Goal: Task Accomplishment & Management: Use online tool/utility

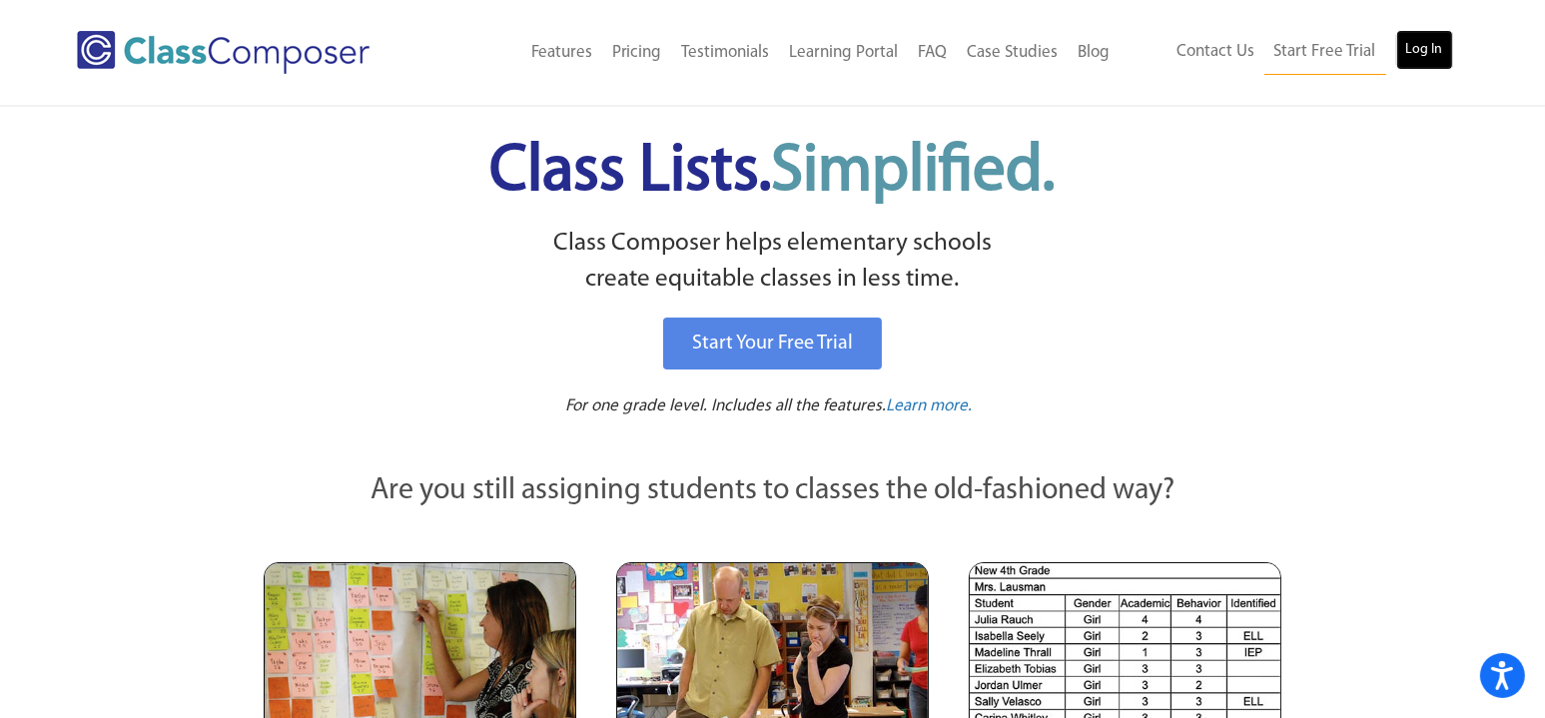
click at [1412, 48] on link "Log In" at bounding box center [1424, 50] width 57 height 40
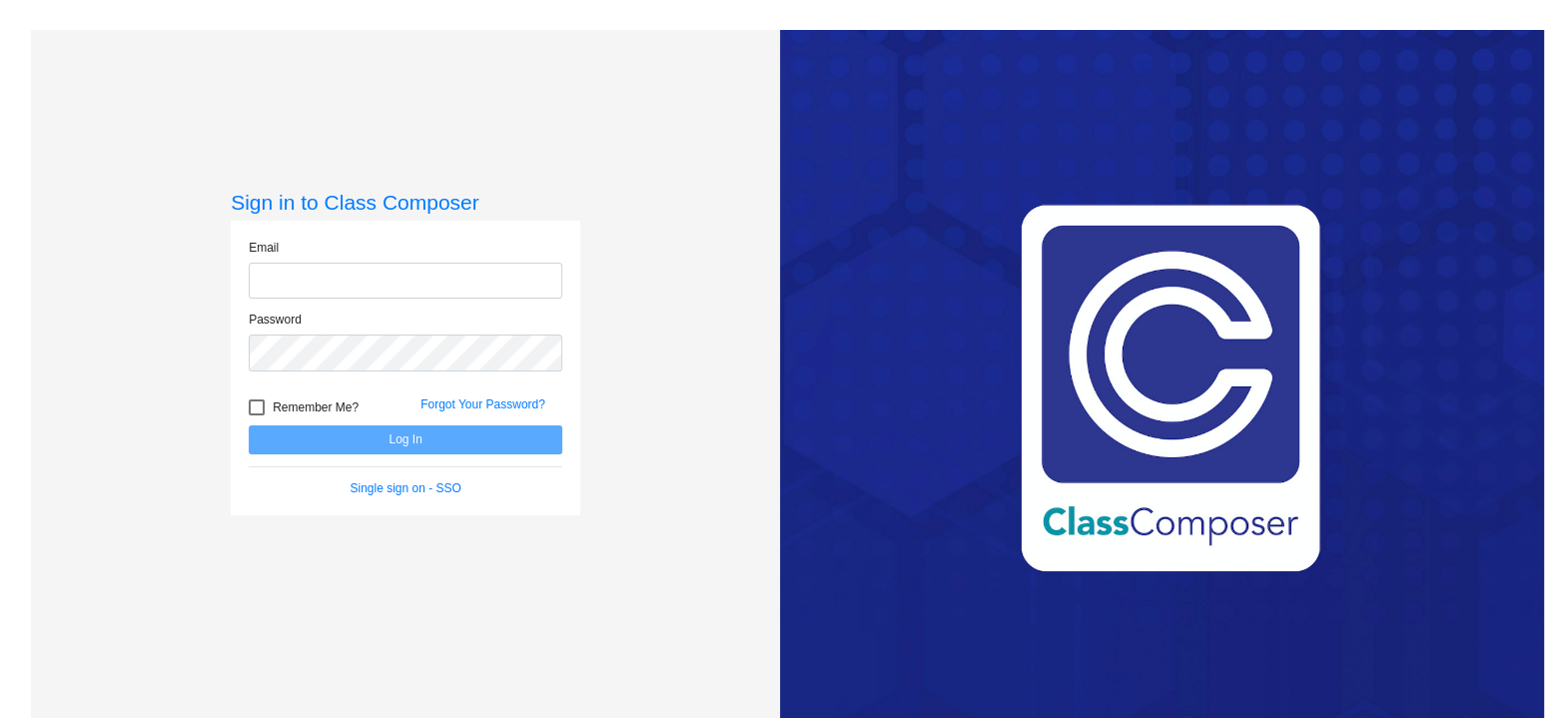
type input "ssummers@w-usd.org"
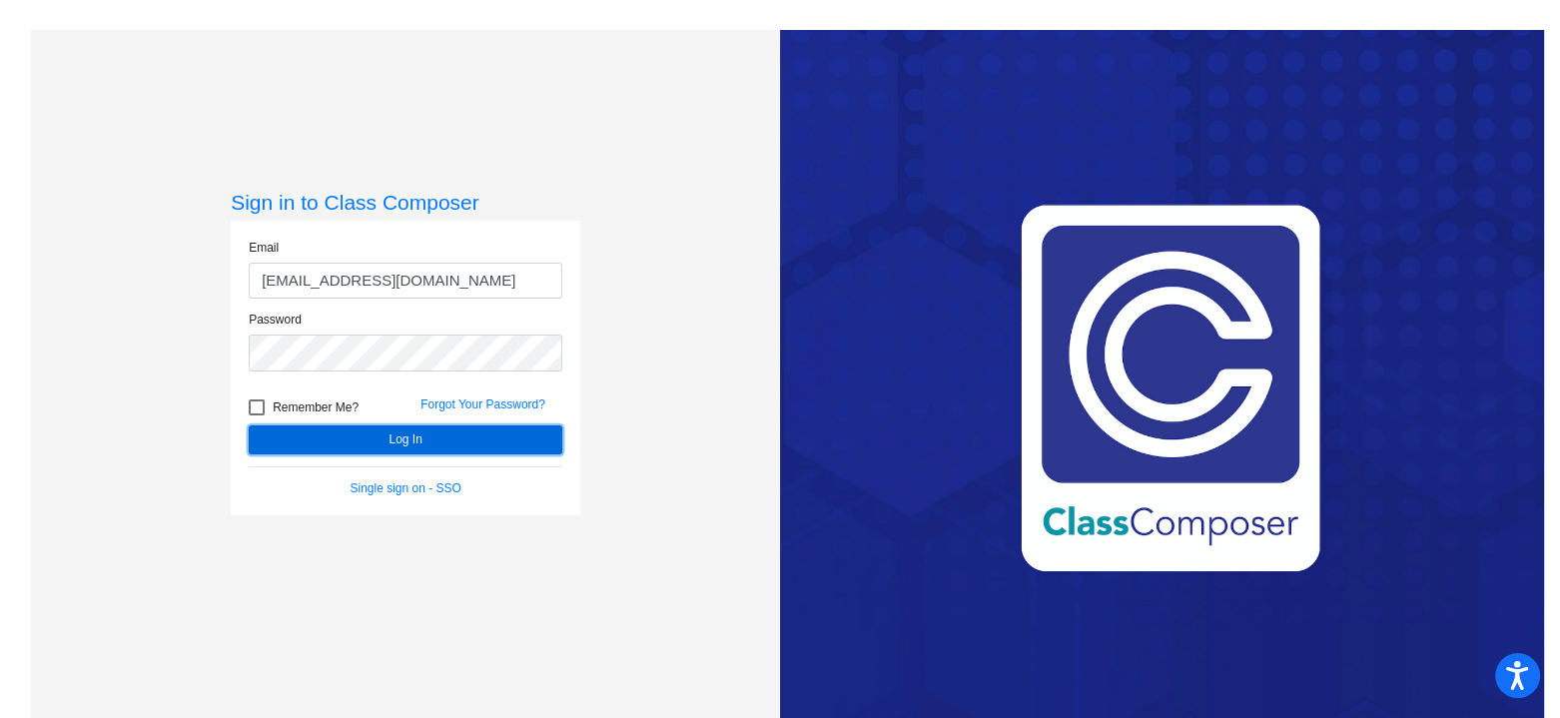
click at [451, 438] on button "Log In" at bounding box center [406, 439] width 314 height 29
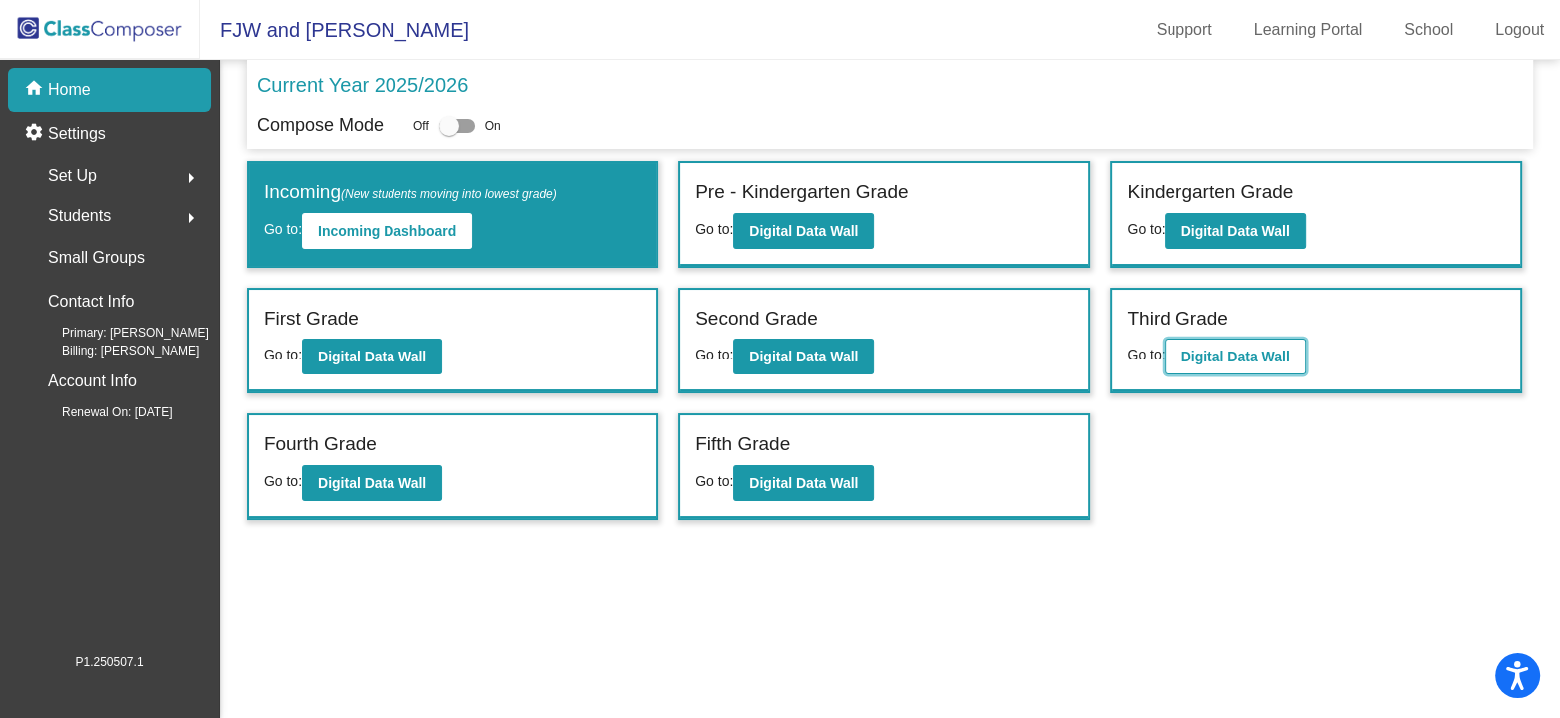
click at [1225, 355] on b "Digital Data Wall" at bounding box center [1234, 357] width 109 height 16
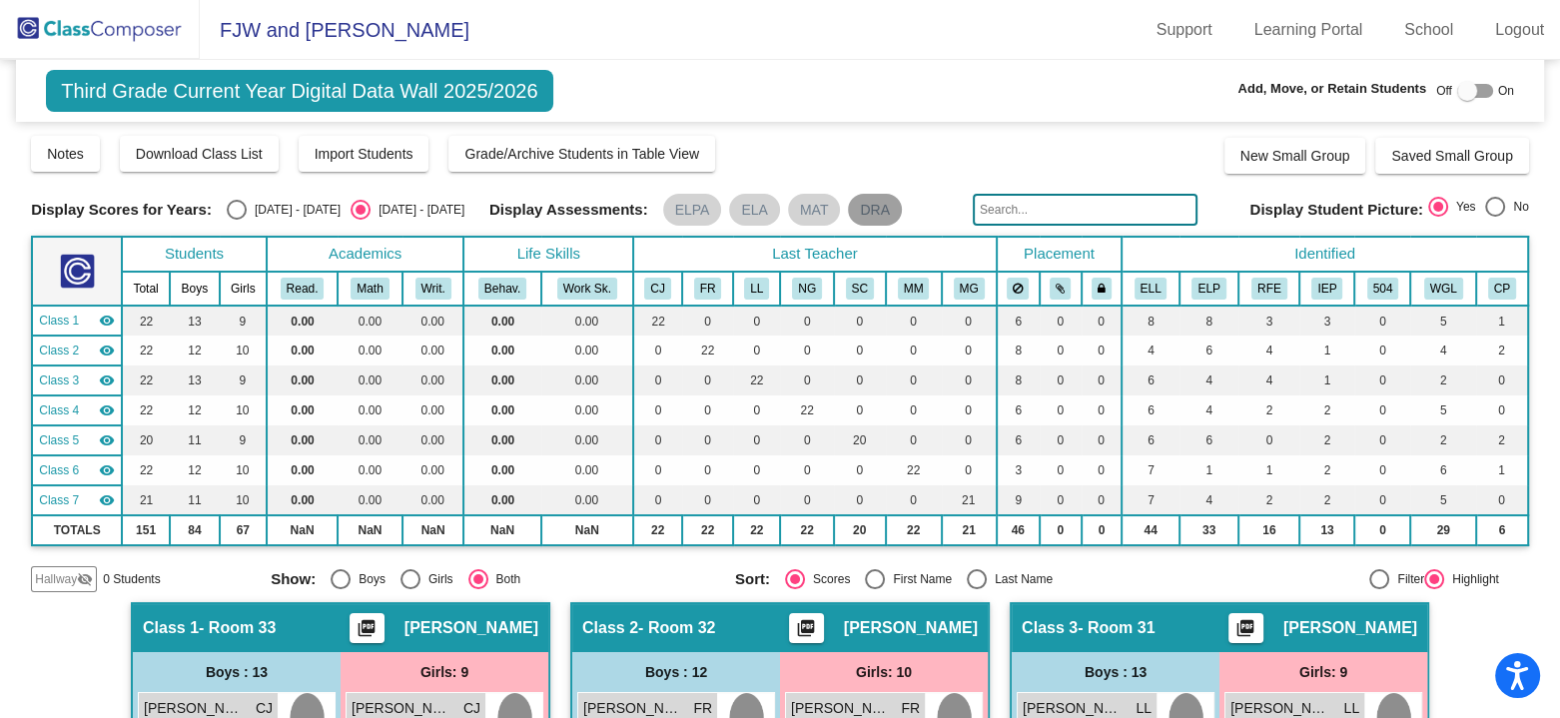
click at [870, 203] on mat-chip "DRA" at bounding box center [875, 210] width 54 height 32
click at [146, 151] on span "Download Class List" at bounding box center [199, 154] width 127 height 16
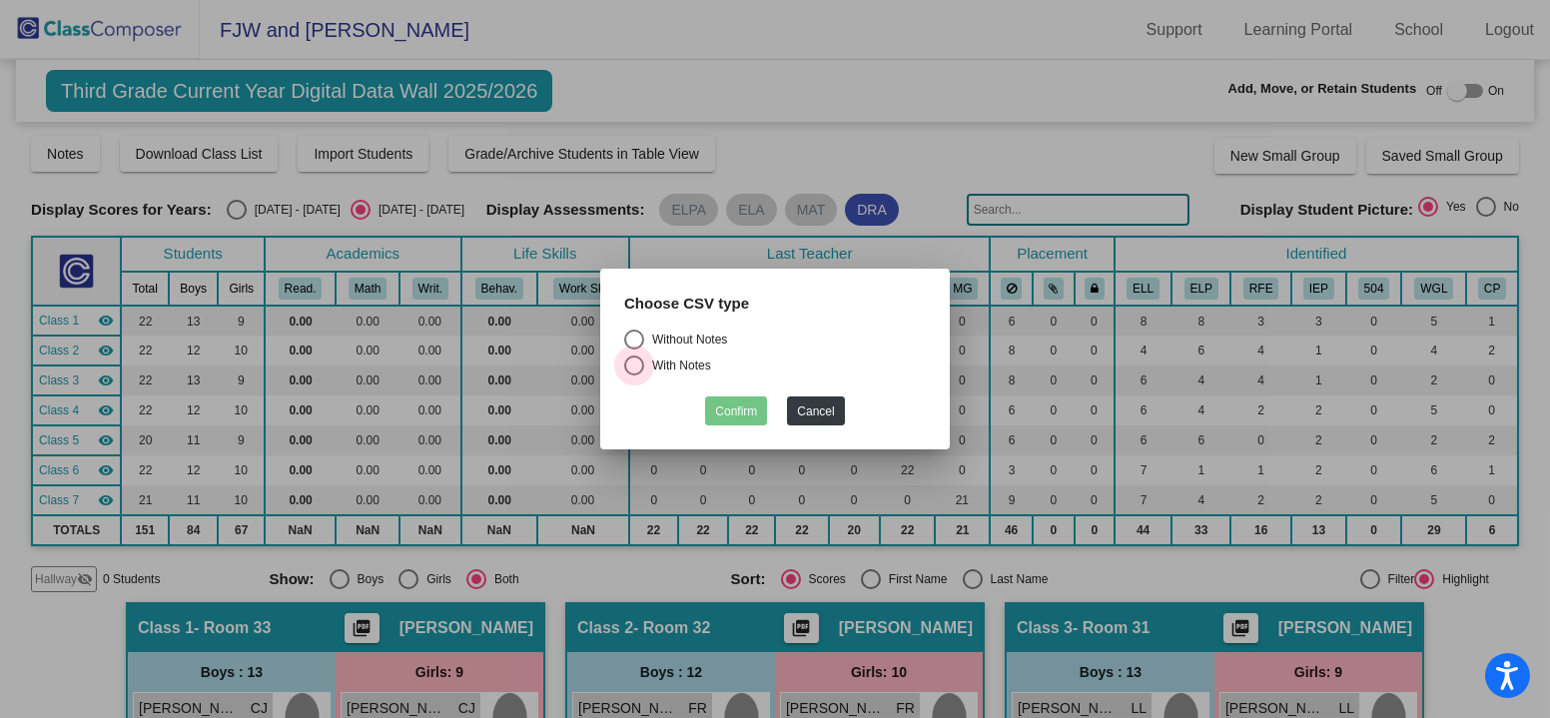
click at [631, 361] on div "Select an option" at bounding box center [634, 366] width 20 height 20
click at [633, 375] on input "With Notes" at bounding box center [633, 375] width 1 height 1
radio input "true"
click at [726, 417] on button "Confirm" at bounding box center [736, 410] width 62 height 29
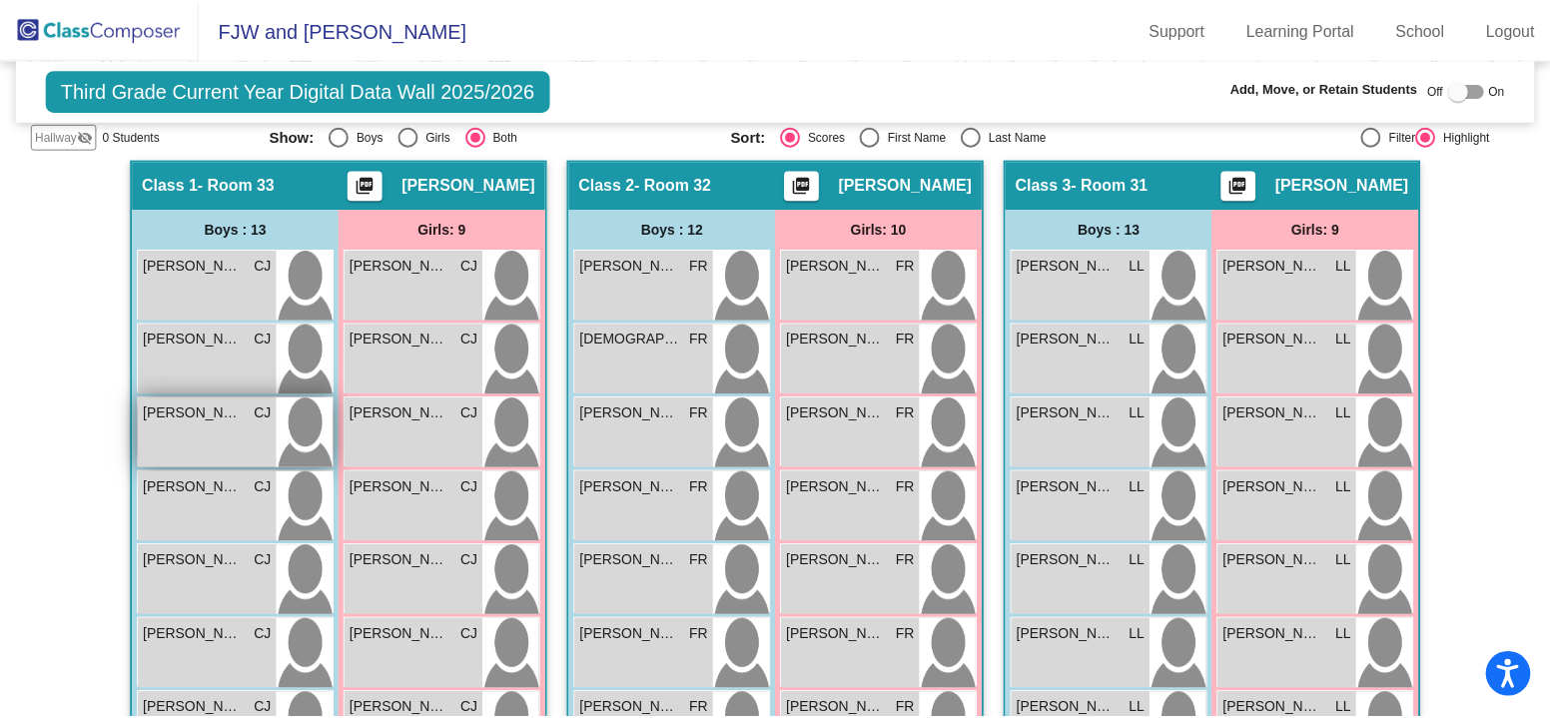
scroll to position [399, 0]
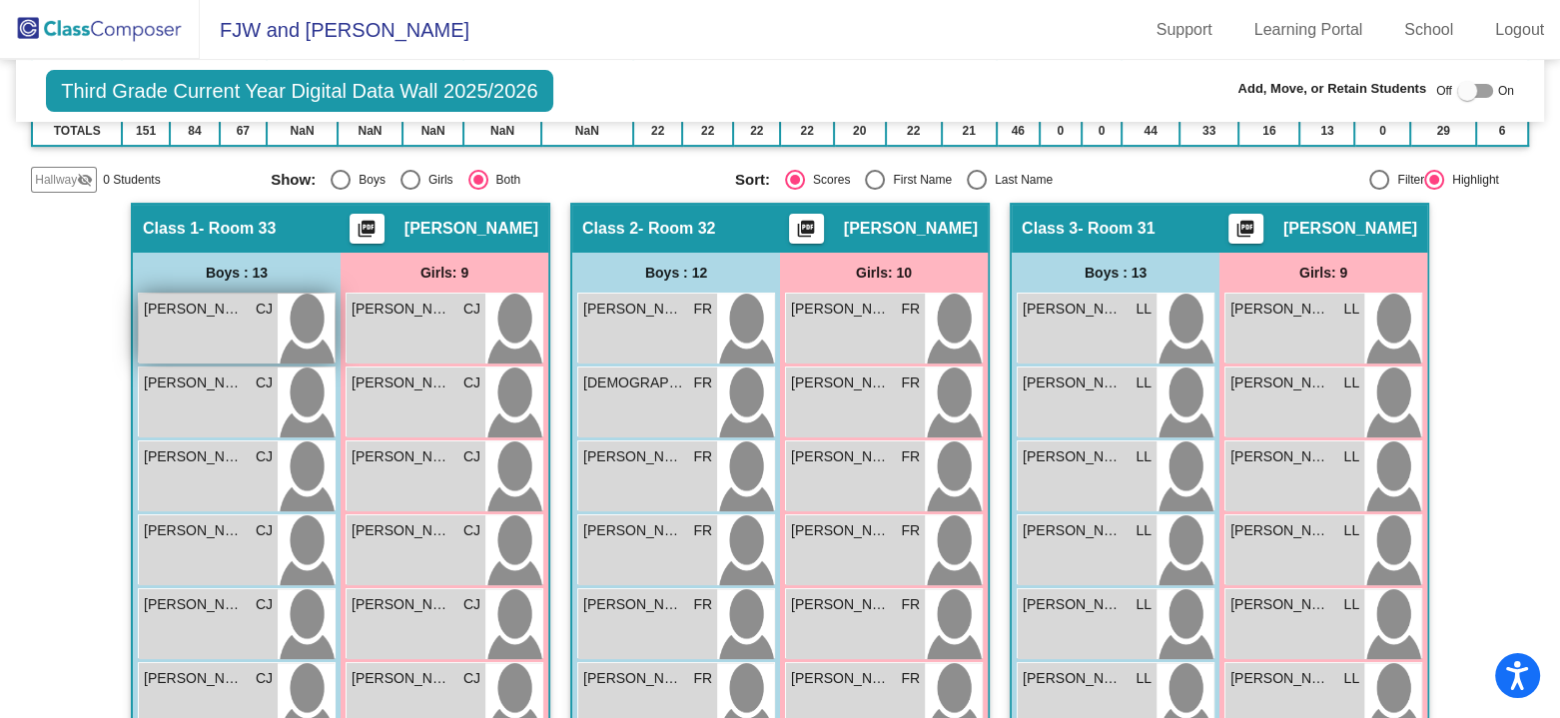
click at [186, 312] on span "Alan Alonso Casas" at bounding box center [194, 309] width 100 height 21
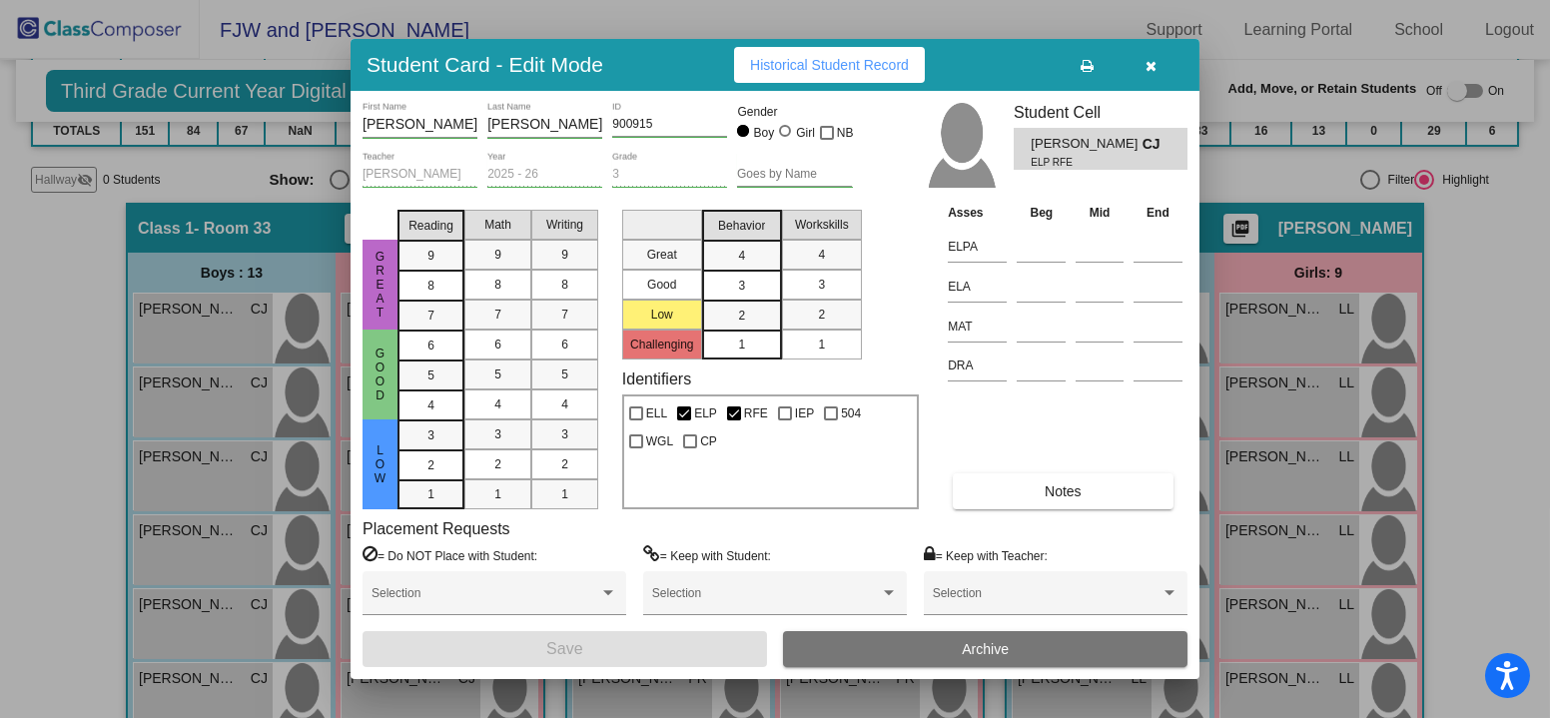
click at [1038, 487] on button "Notes" at bounding box center [1063, 491] width 220 height 36
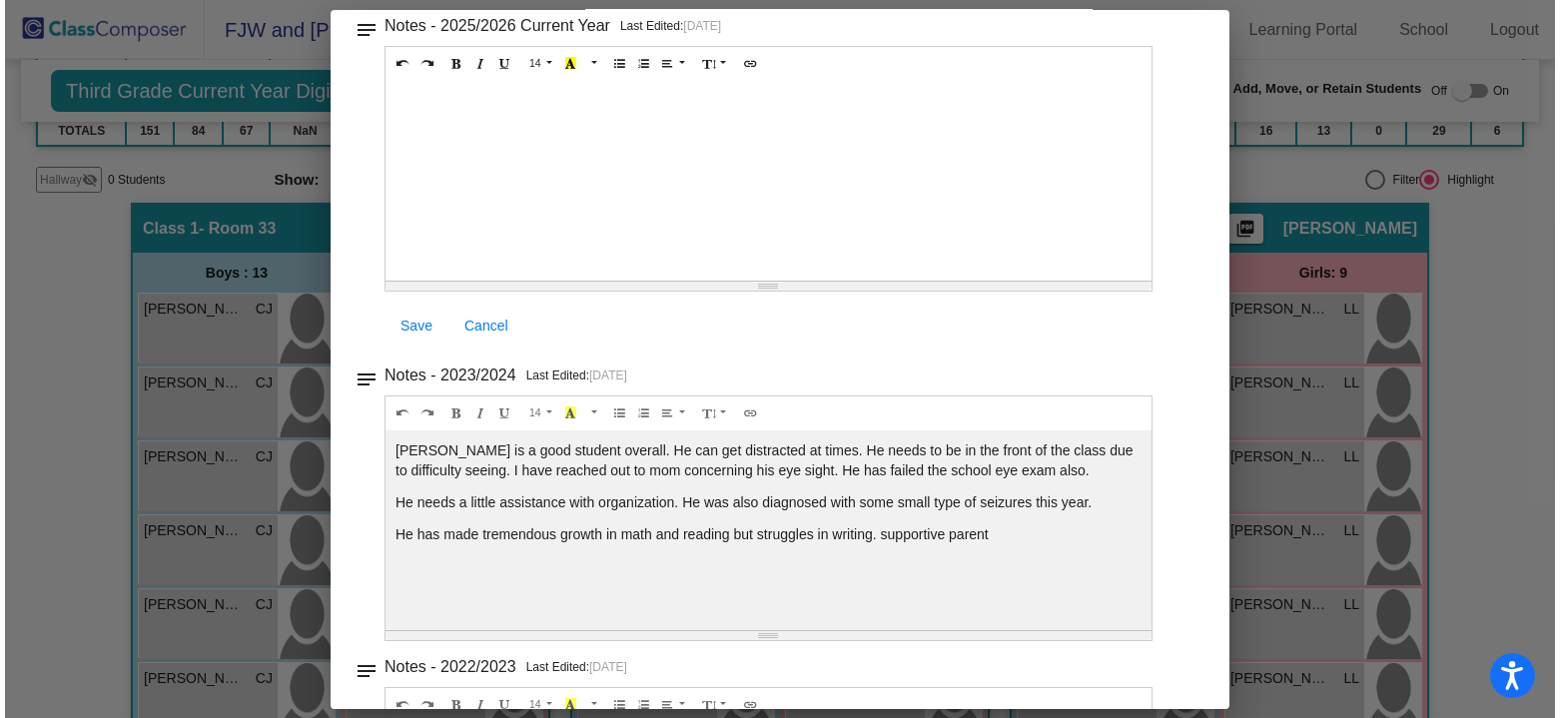
scroll to position [0, 0]
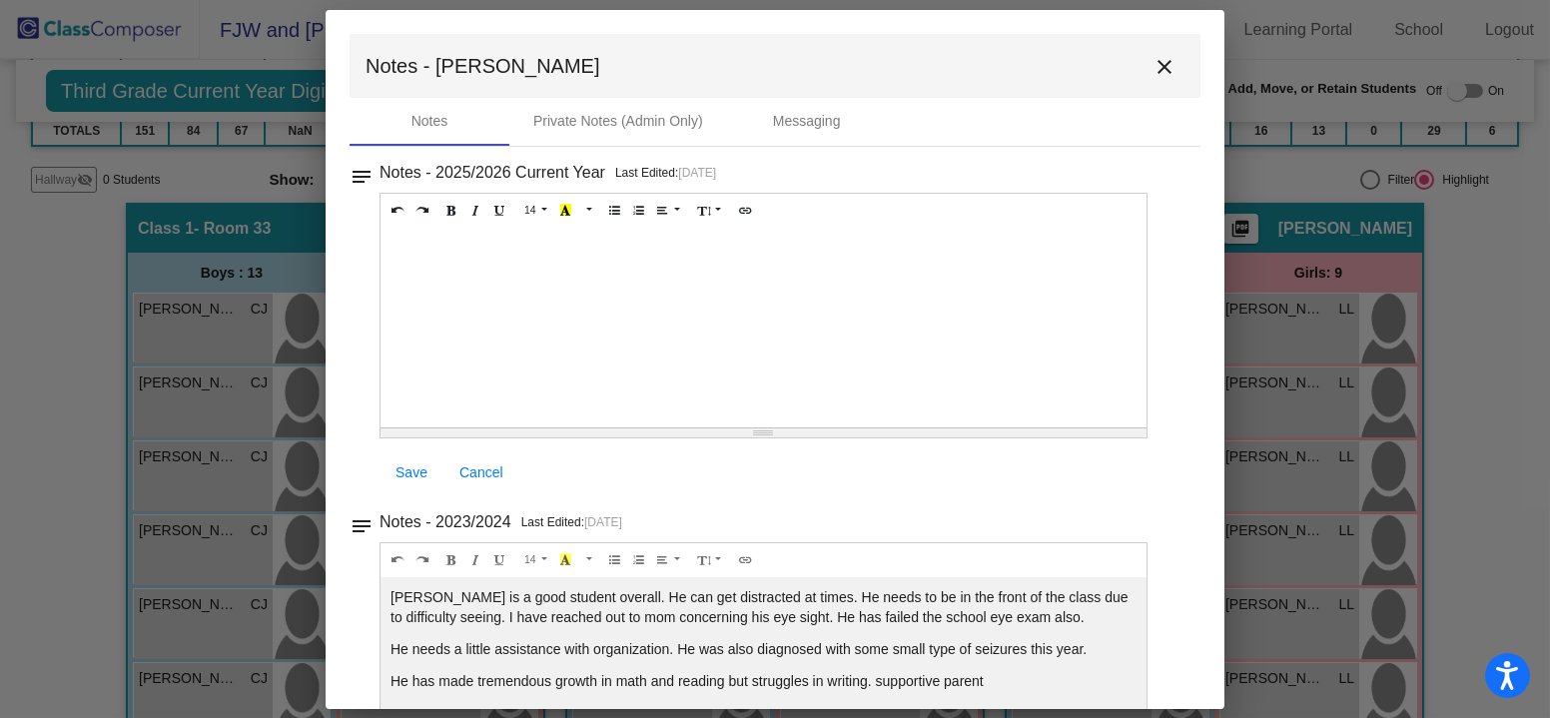
click at [1161, 61] on mat-icon "close" at bounding box center [1164, 67] width 24 height 24
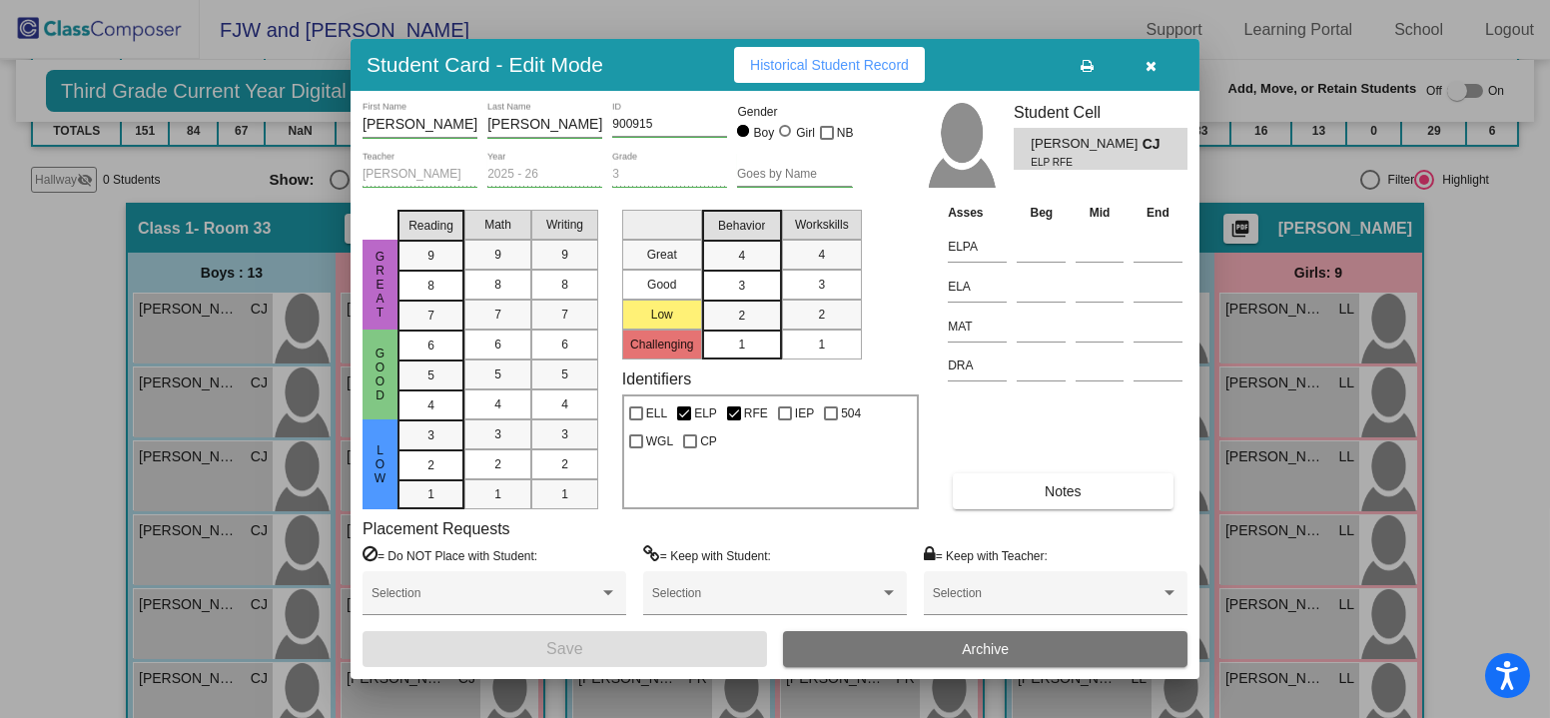
click at [1157, 65] on button "button" at bounding box center [1152, 65] width 64 height 36
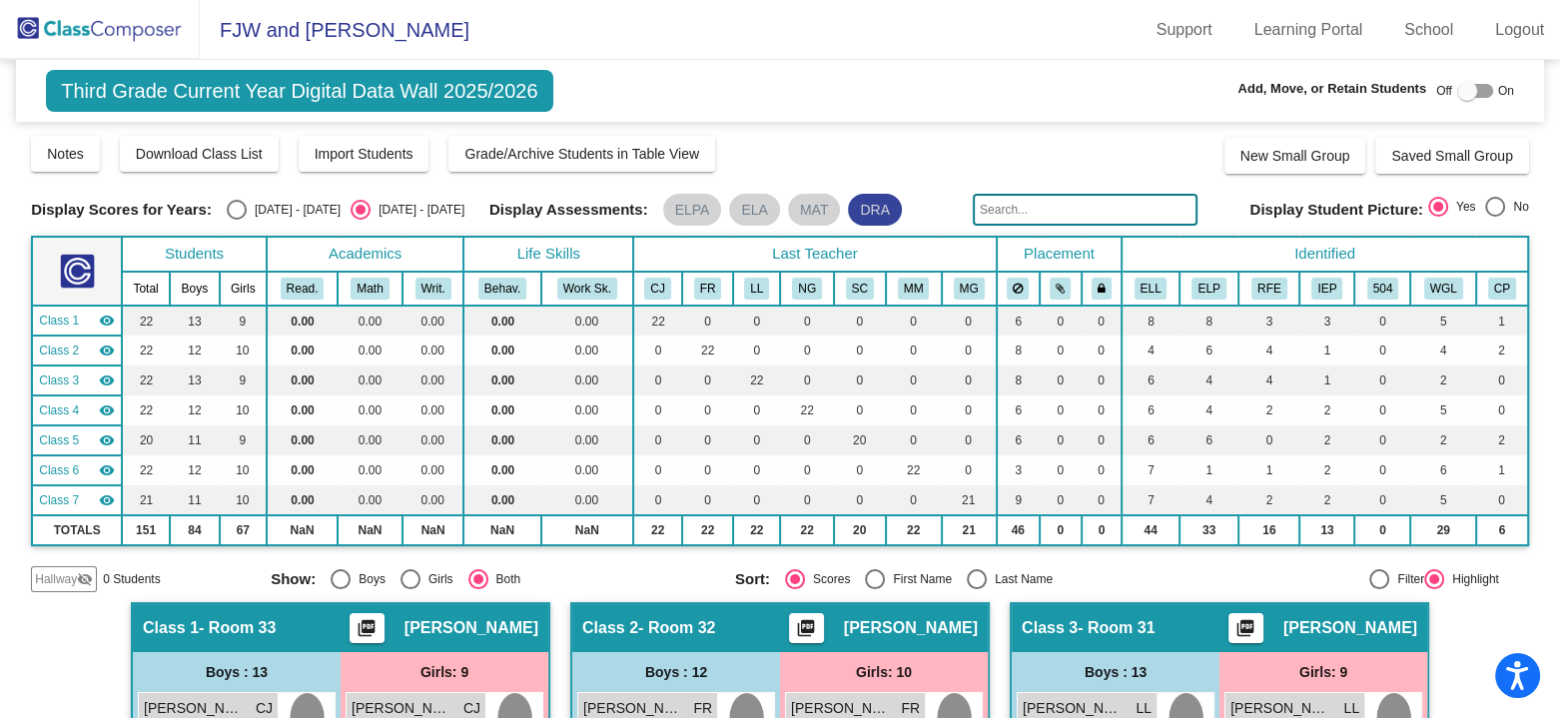
click at [866, 202] on mat-chip "DRA" at bounding box center [875, 210] width 54 height 32
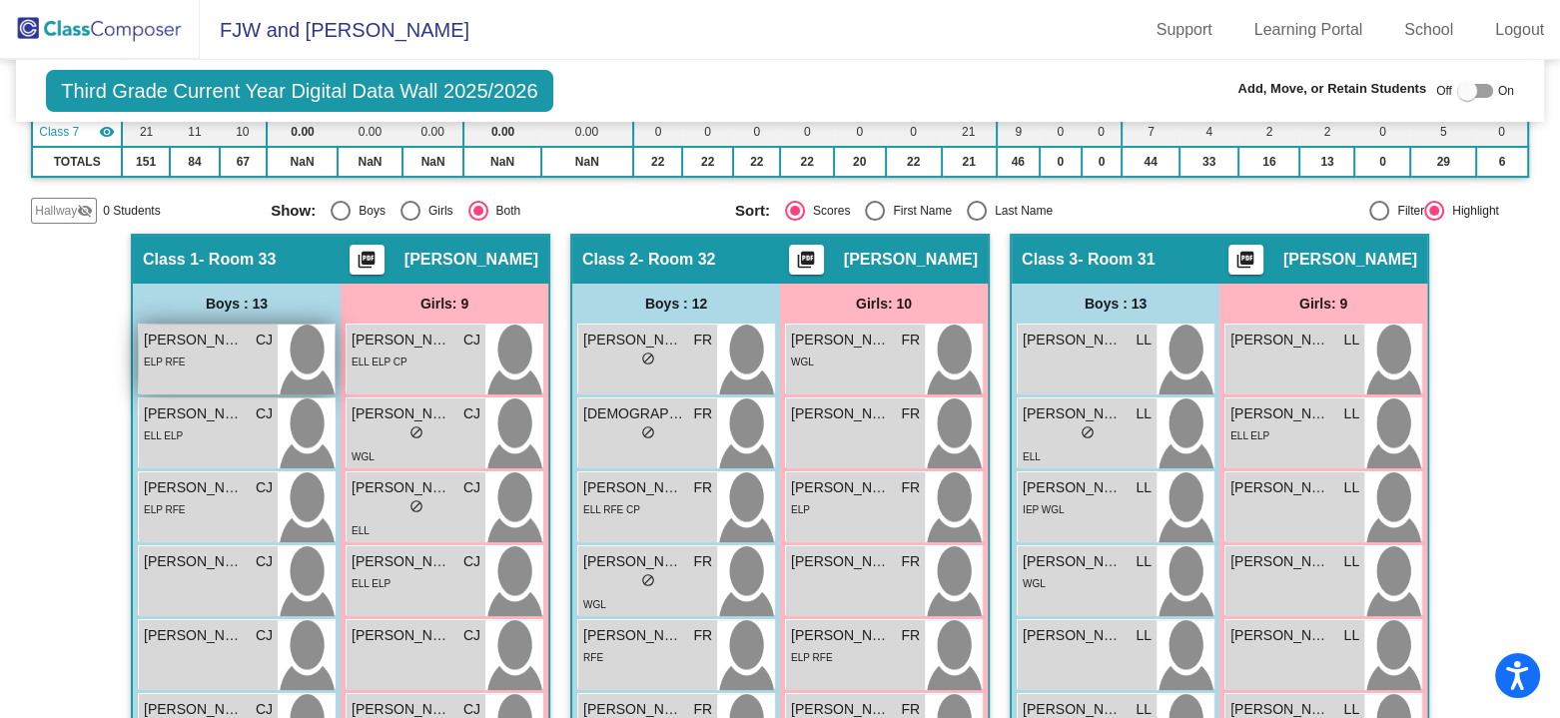
scroll to position [399, 0]
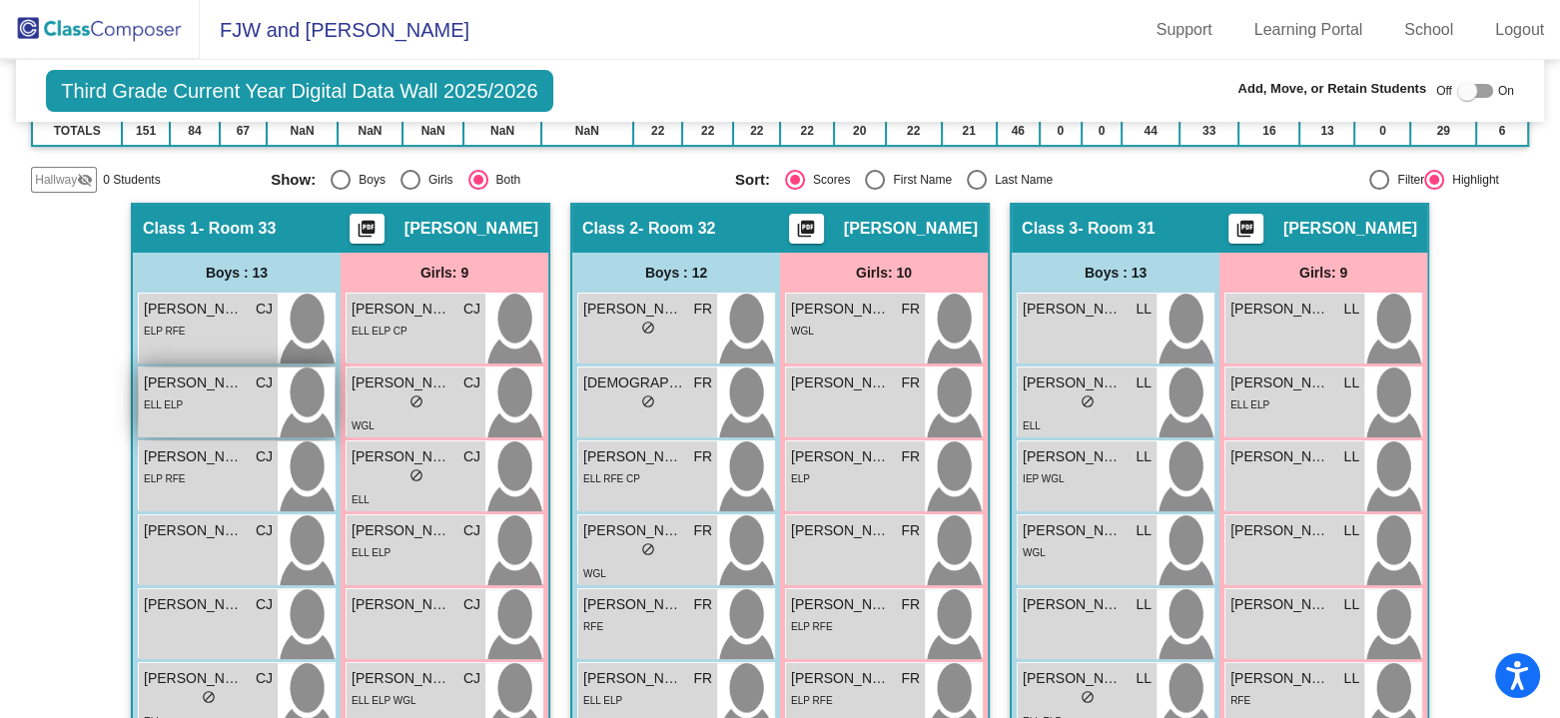
click at [192, 396] on div "ELL ELP" at bounding box center [208, 403] width 129 height 21
click at [191, 415] on div "Alan Ramirez Espinoza CJ lock do_not_disturb_alt ELL ELP" at bounding box center [208, 403] width 139 height 70
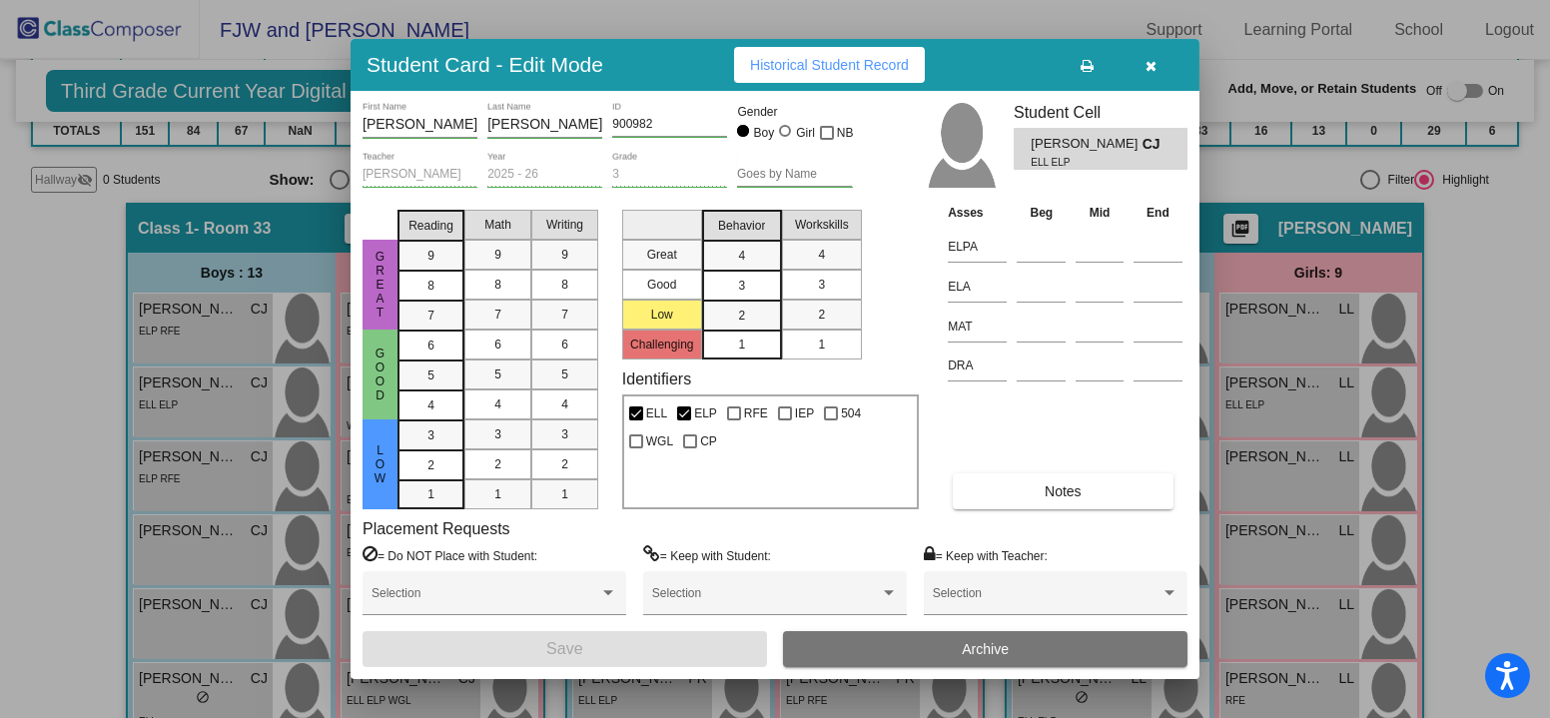
click at [1166, 74] on button "button" at bounding box center [1152, 65] width 64 height 36
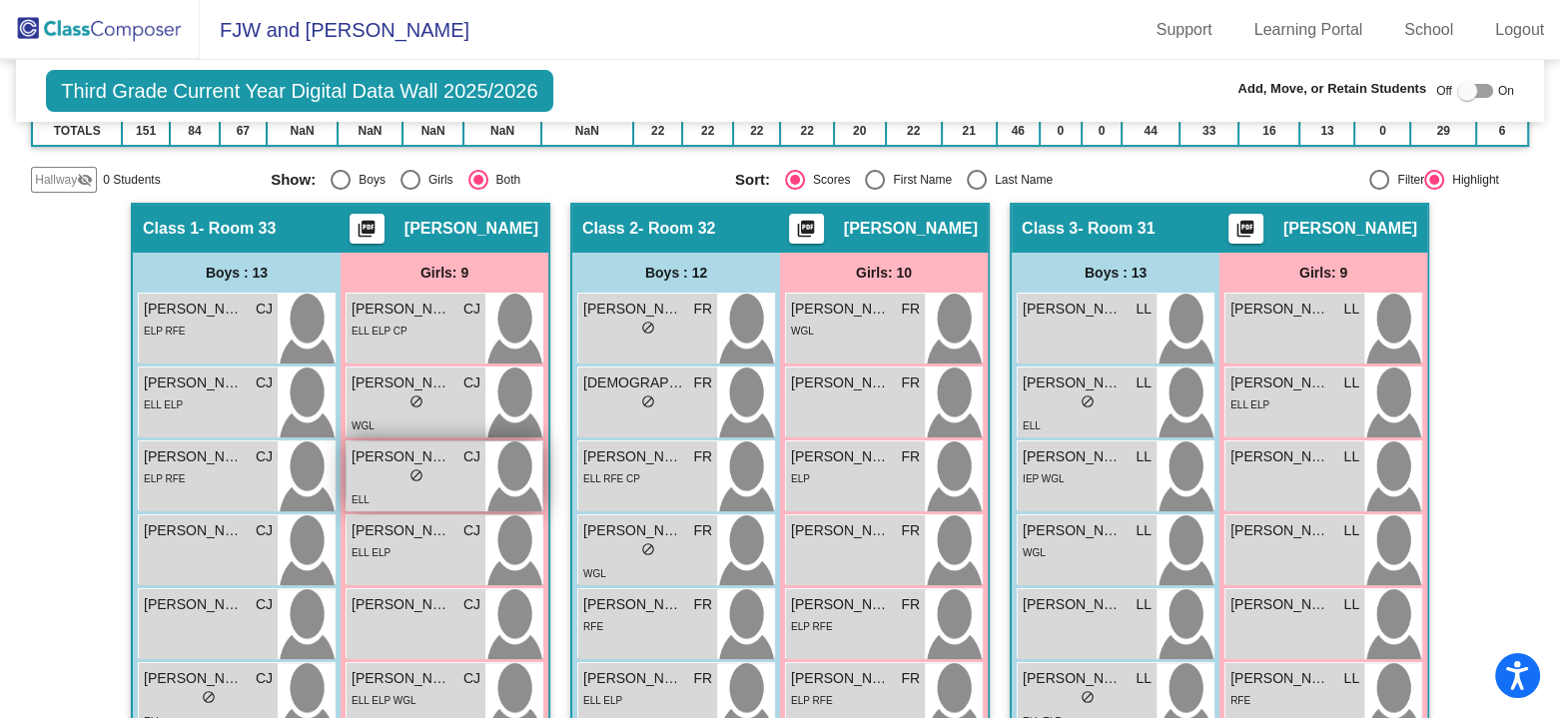
click at [373, 467] on div "lock do_not_disturb_alt" at bounding box center [416, 477] width 129 height 21
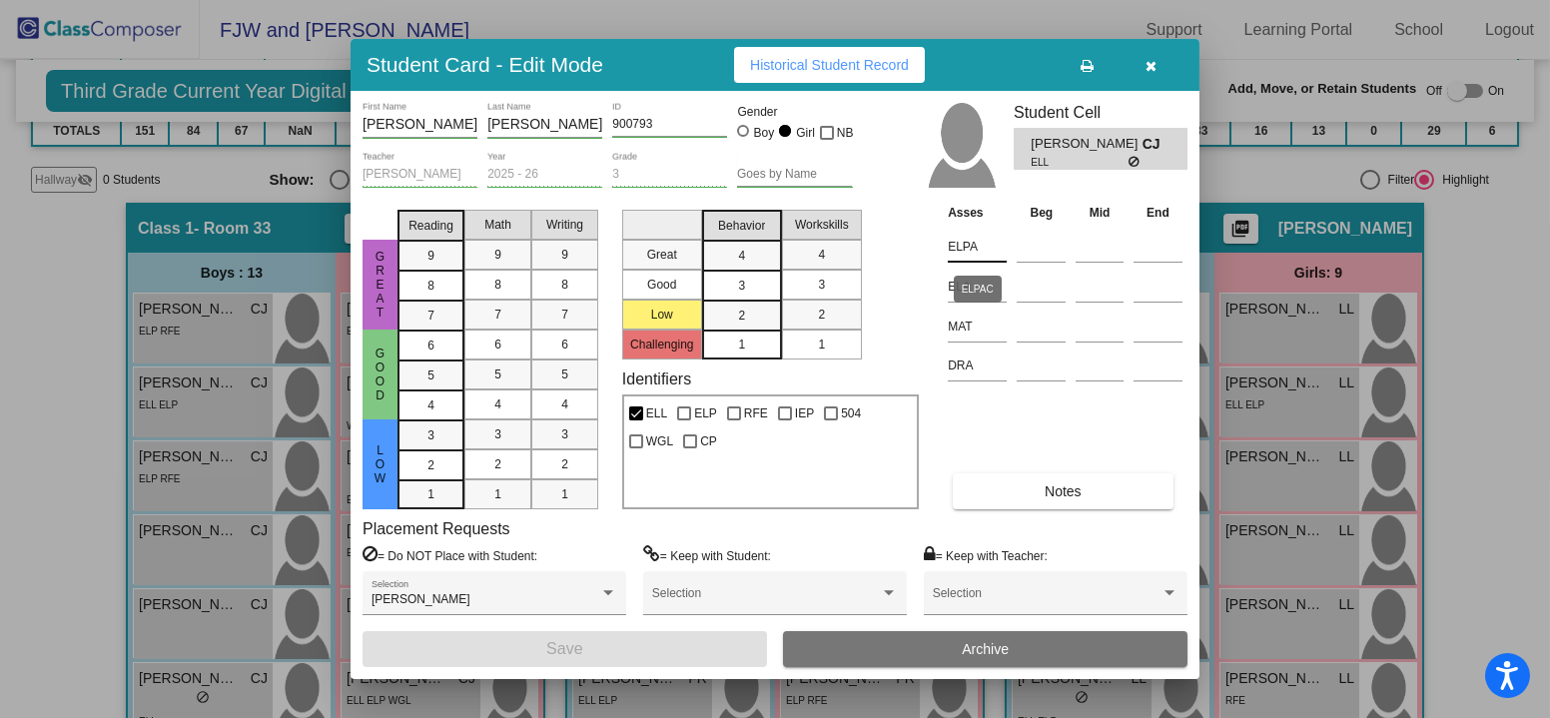
click at [965, 251] on input "ELPA" at bounding box center [977, 247] width 59 height 30
click at [838, 71] on span "Historical Student Record" at bounding box center [829, 65] width 159 height 16
click at [1152, 60] on icon "button" at bounding box center [1151, 66] width 11 height 14
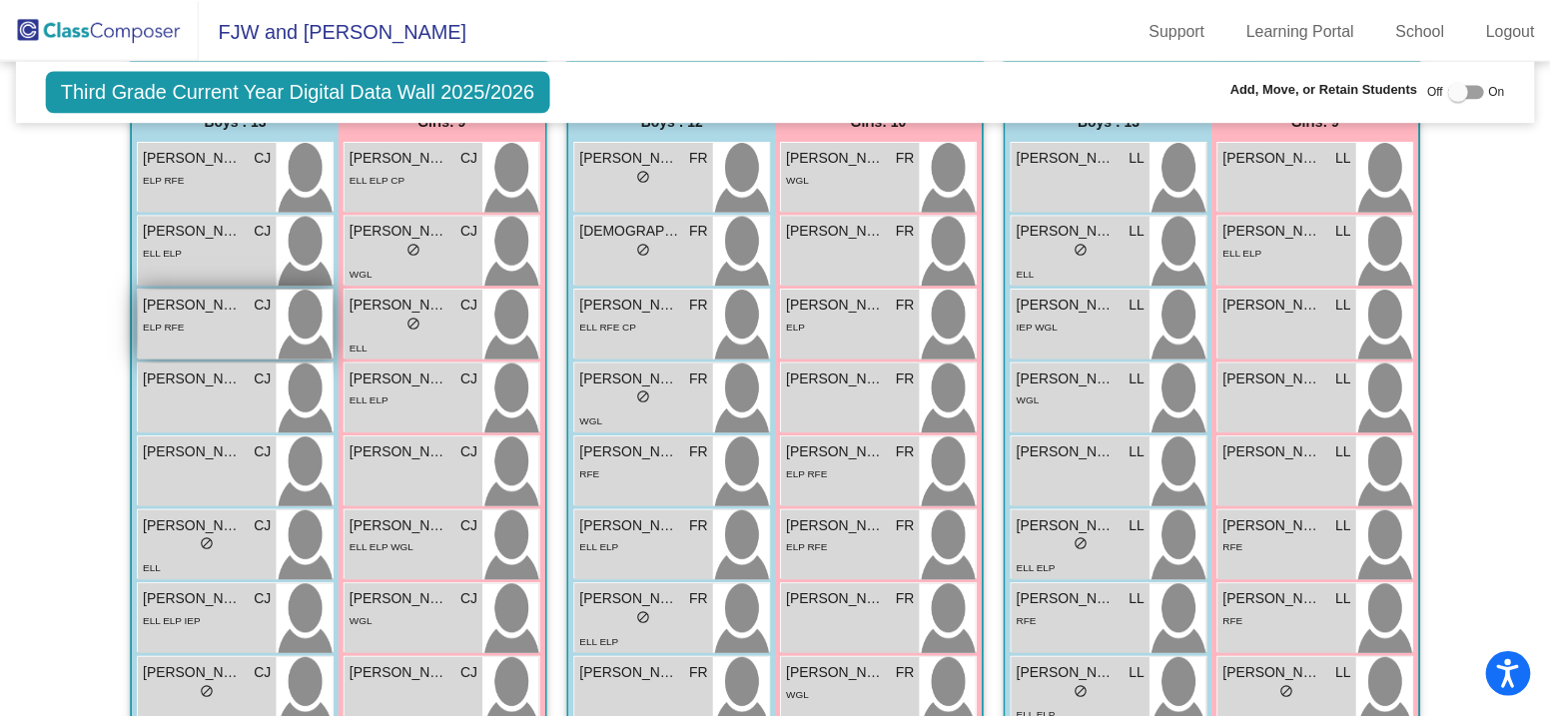
scroll to position [599, 0]
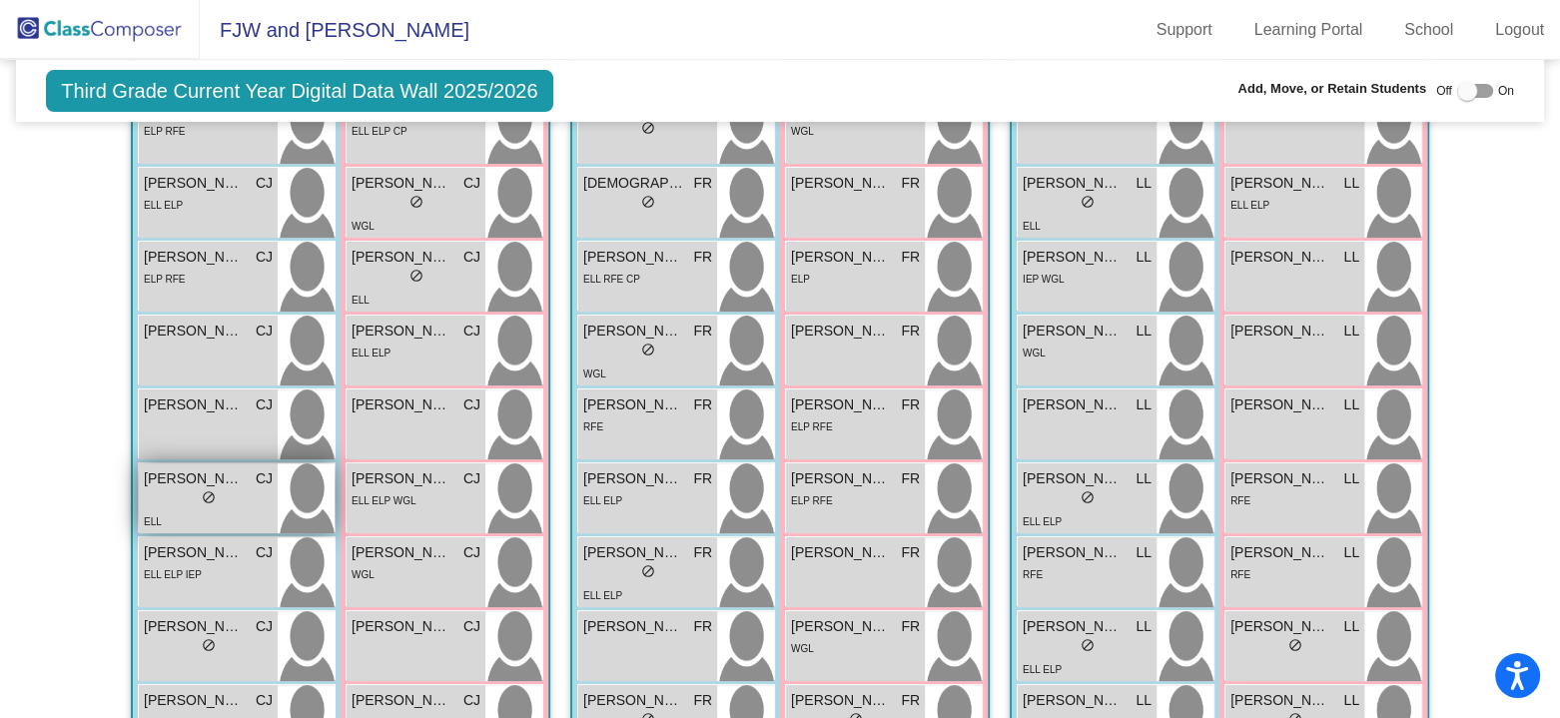
click at [218, 505] on div "lock do_not_disturb_alt" at bounding box center [208, 499] width 129 height 21
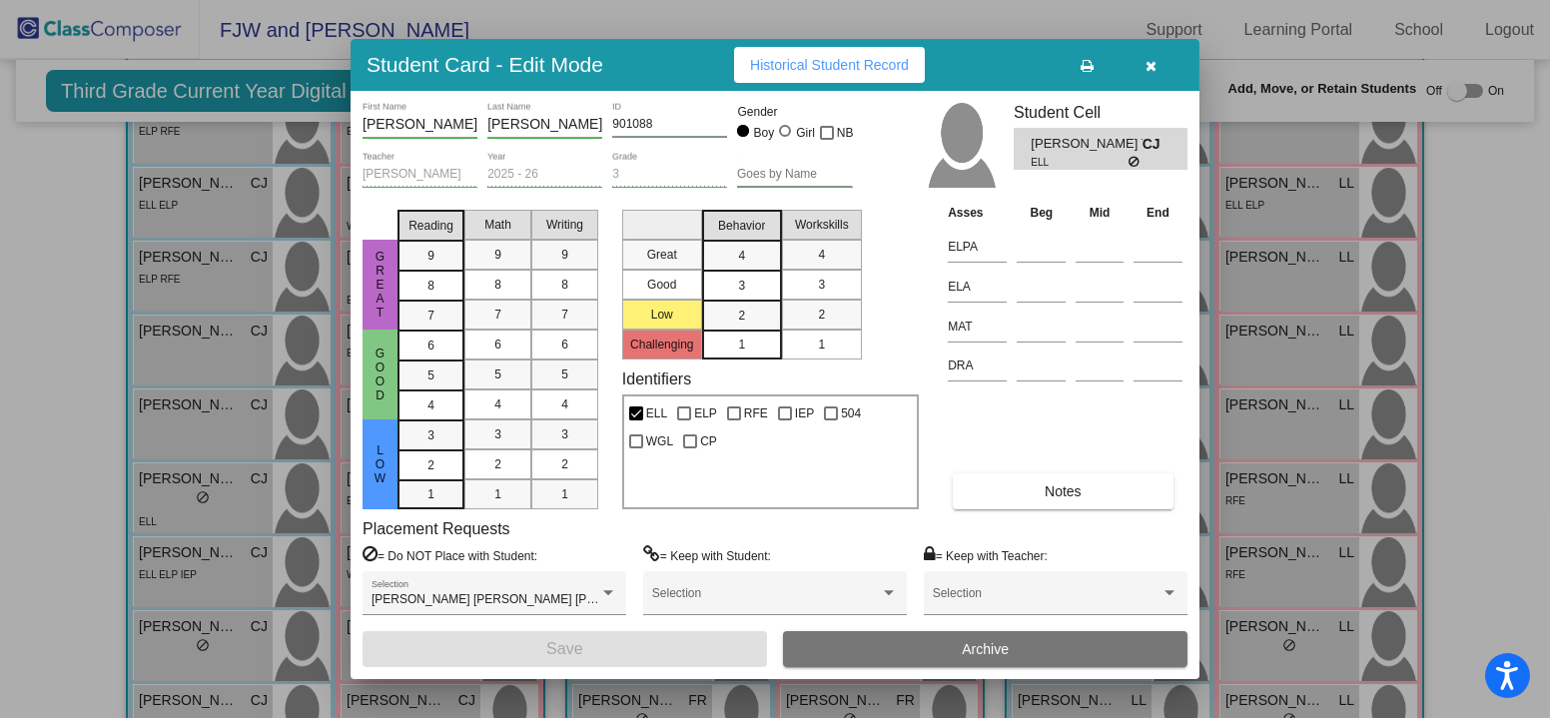
click at [885, 55] on button "Historical Student Record" at bounding box center [829, 65] width 191 height 36
